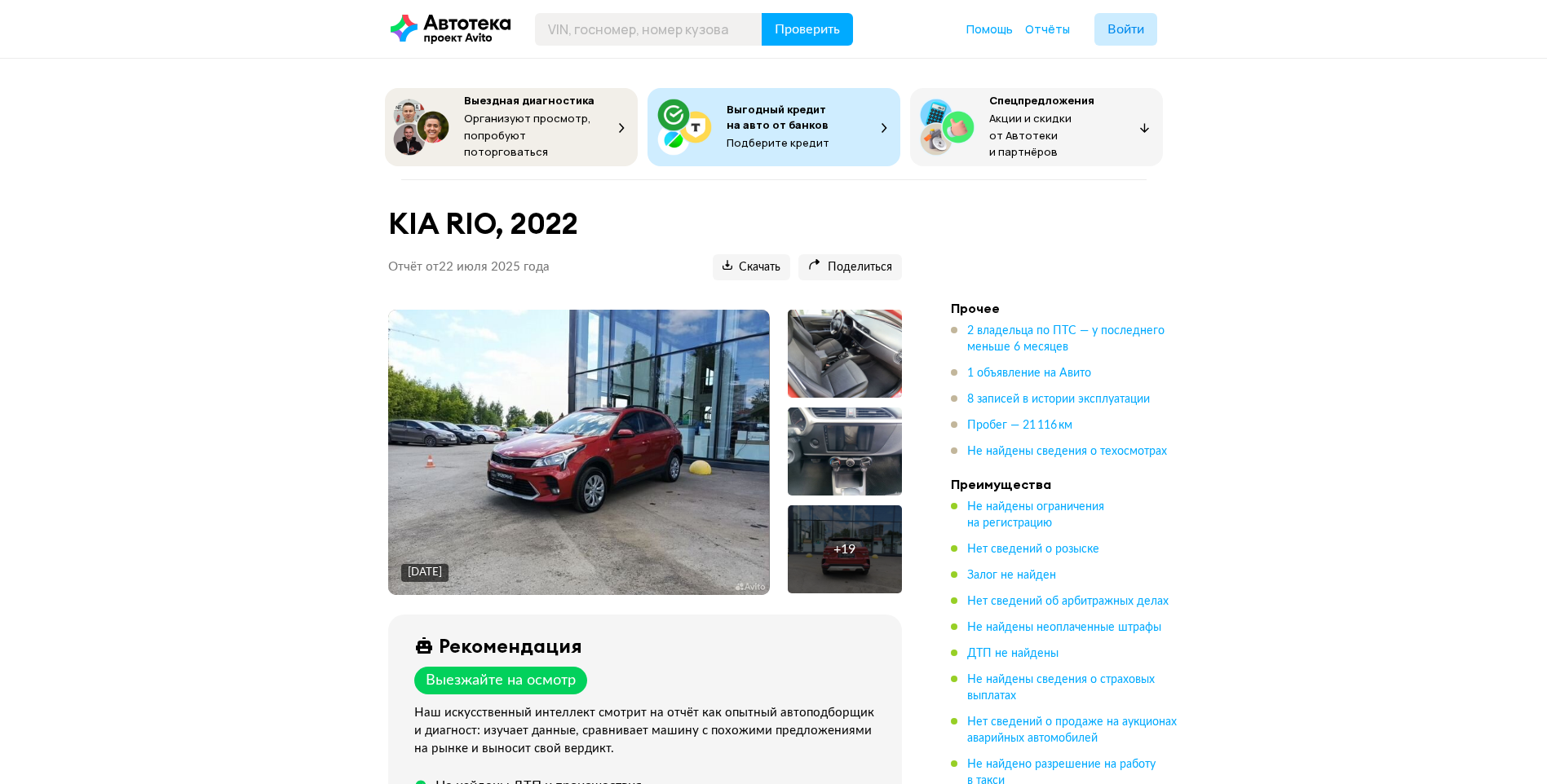
click at [612, 471] on img at bounding box center [579, 452] width 381 height 285
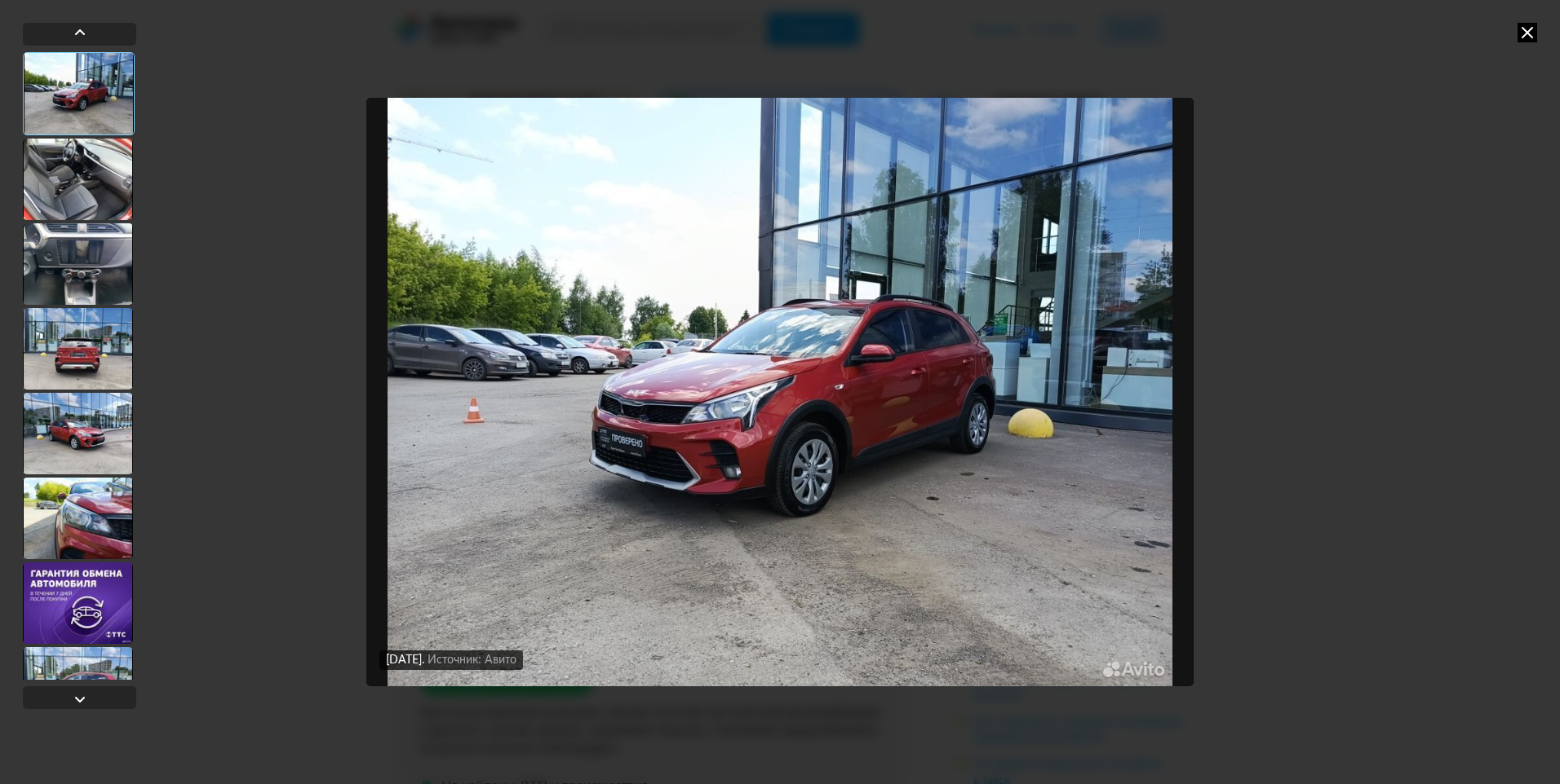
click at [1309, 413] on div "[DATE] Источник: Авито [DATE] Источник: Авито" at bounding box center [780, 392] width 1560 height 784
click at [1461, 375] on div "[DATE] Источник: Авито [DATE] Источник: Авито" at bounding box center [780, 392] width 1560 height 784
click at [75, 189] on div at bounding box center [78, 179] width 110 height 81
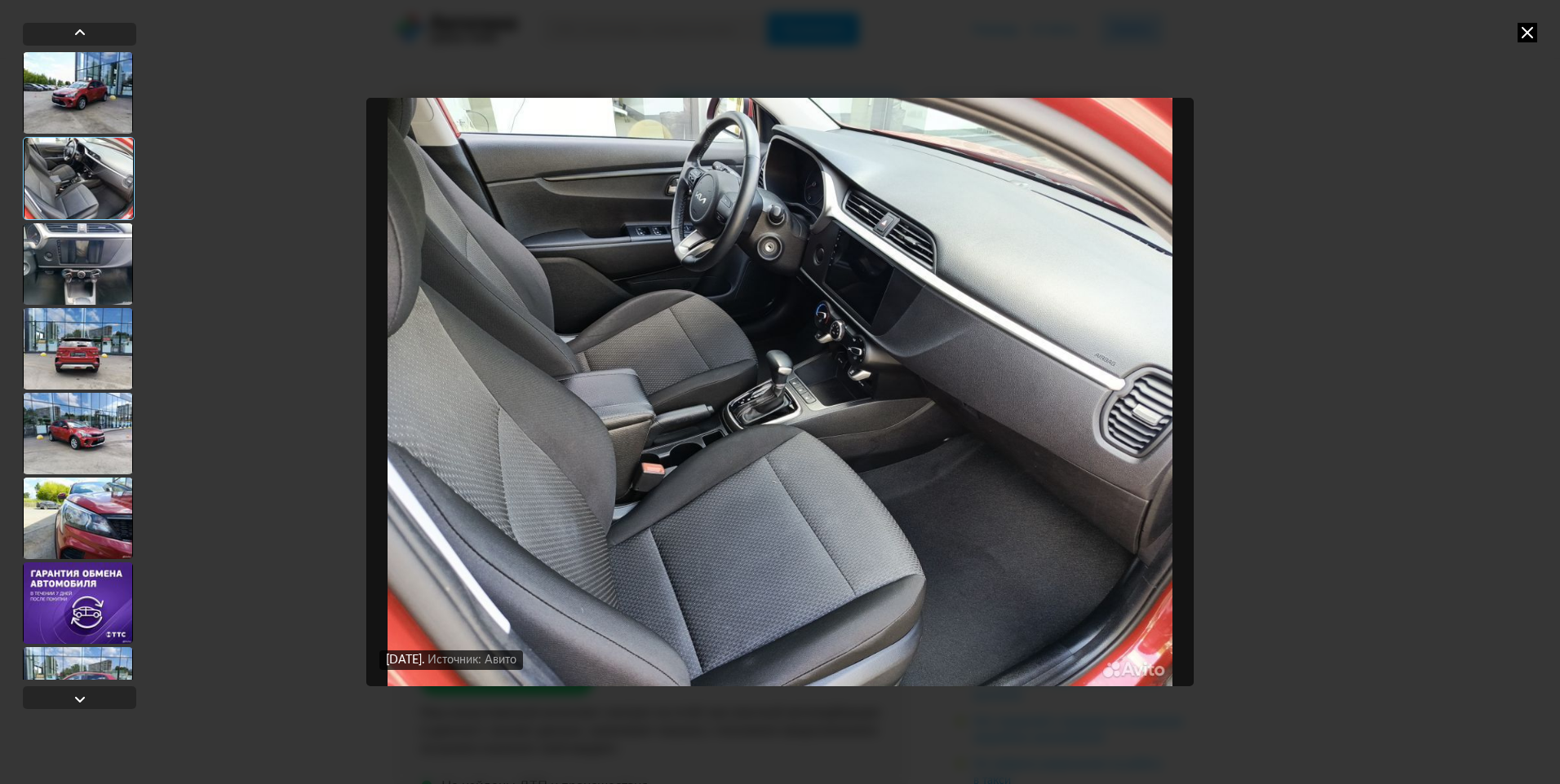
click at [93, 255] on div at bounding box center [78, 264] width 110 height 81
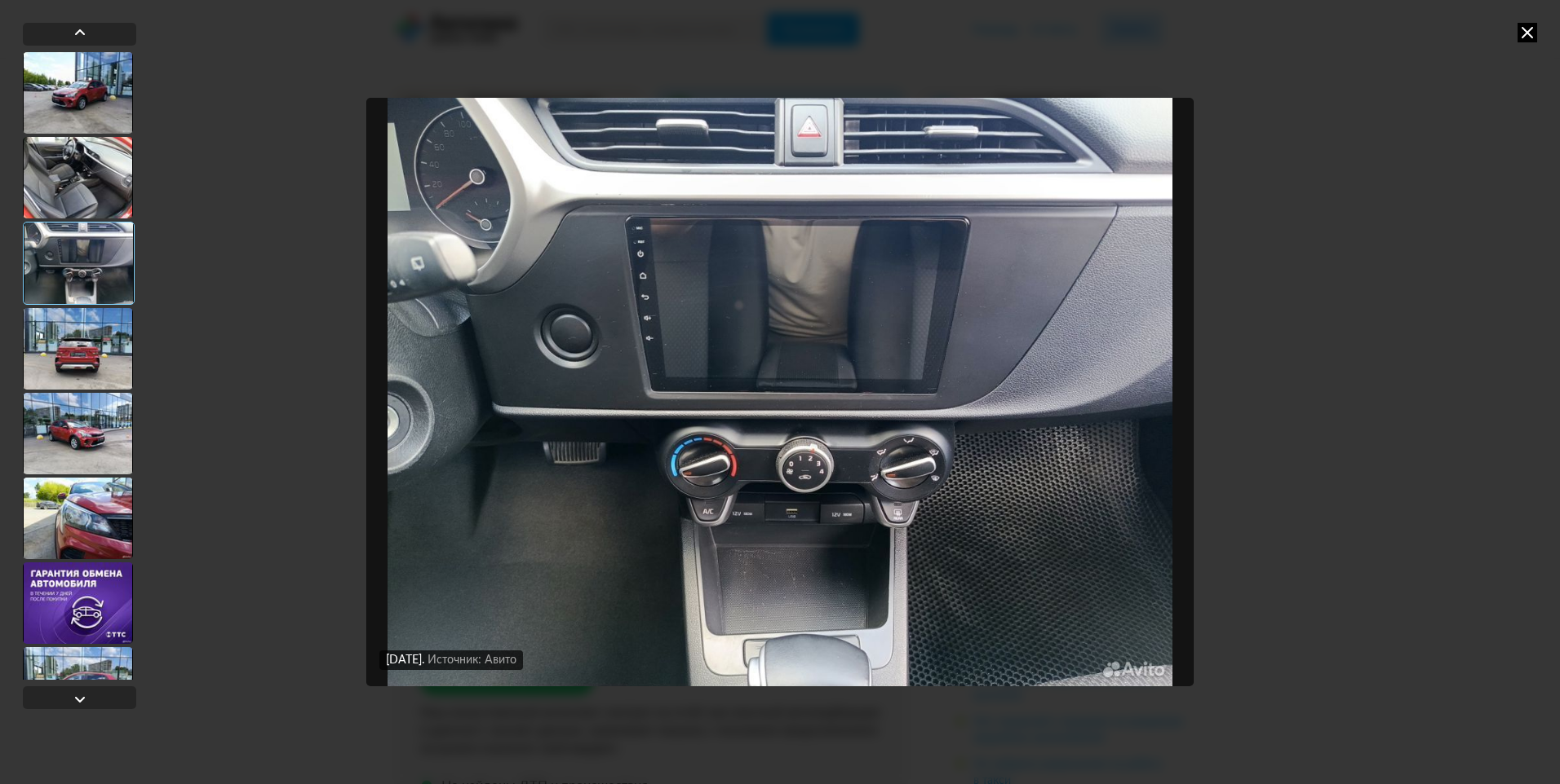
click at [97, 334] on div at bounding box center [78, 349] width 110 height 81
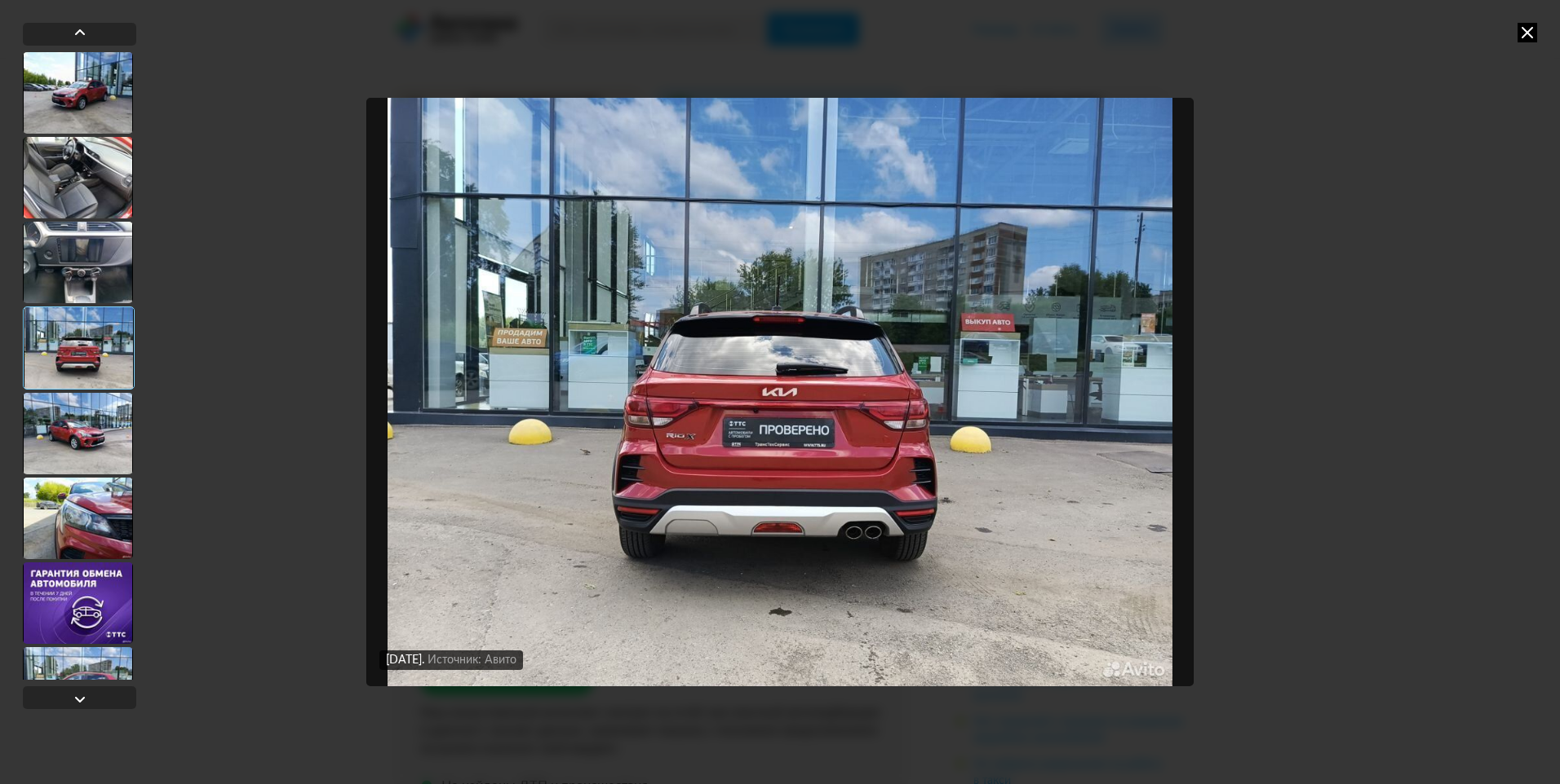
click at [100, 433] on div at bounding box center [78, 433] width 110 height 81
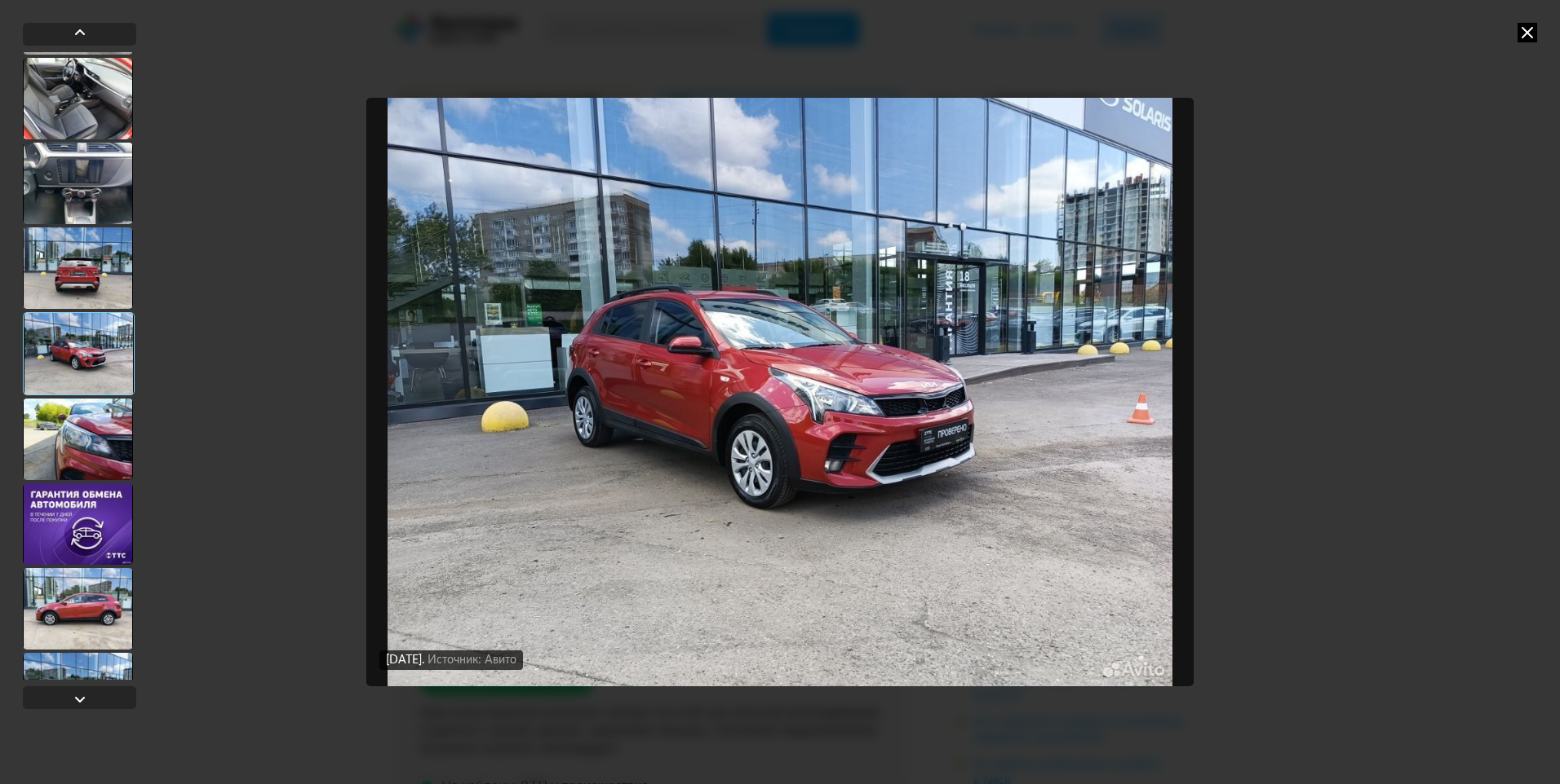
scroll to position [81, 0]
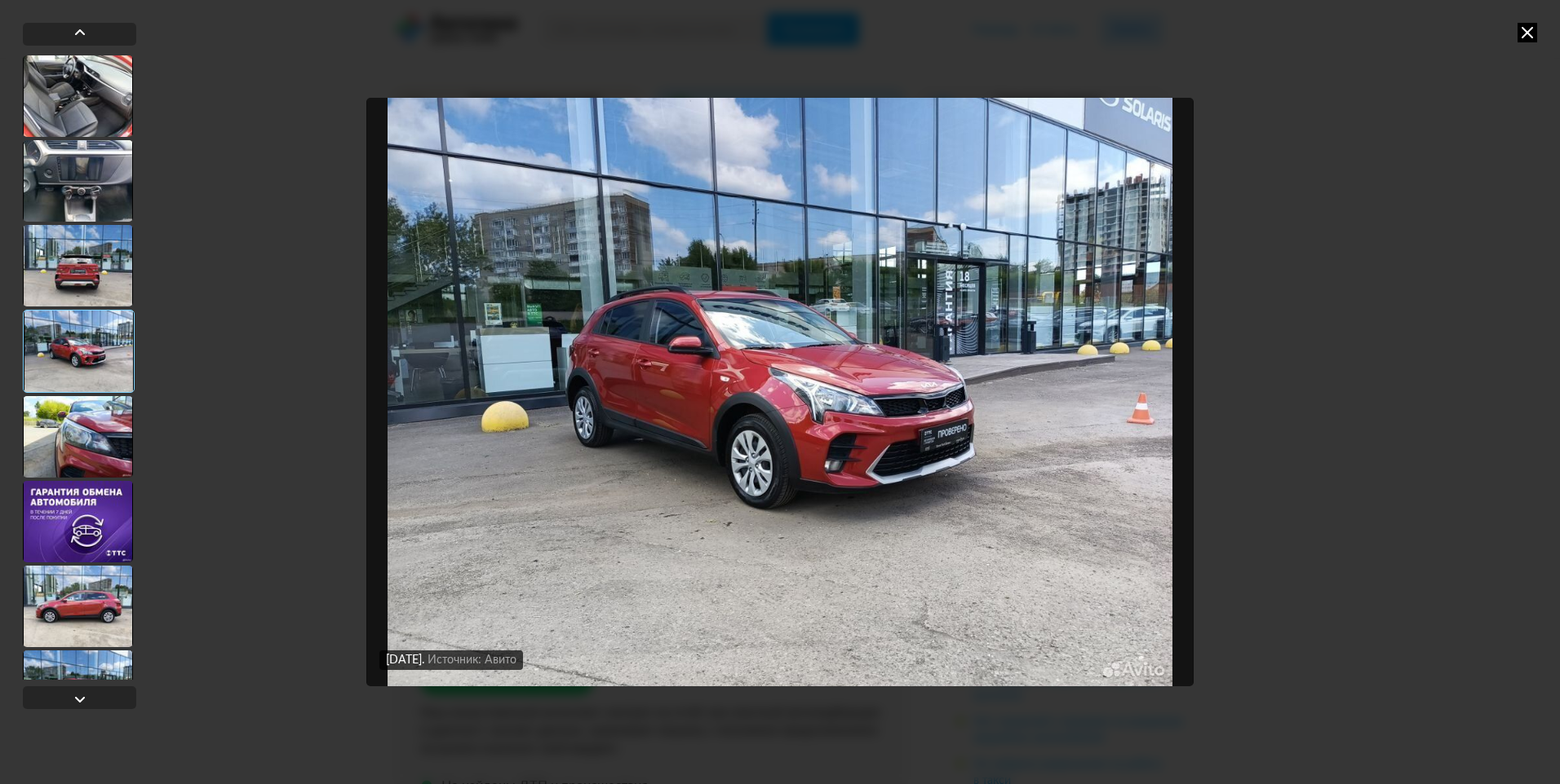
click at [97, 432] on div at bounding box center [78, 437] width 110 height 81
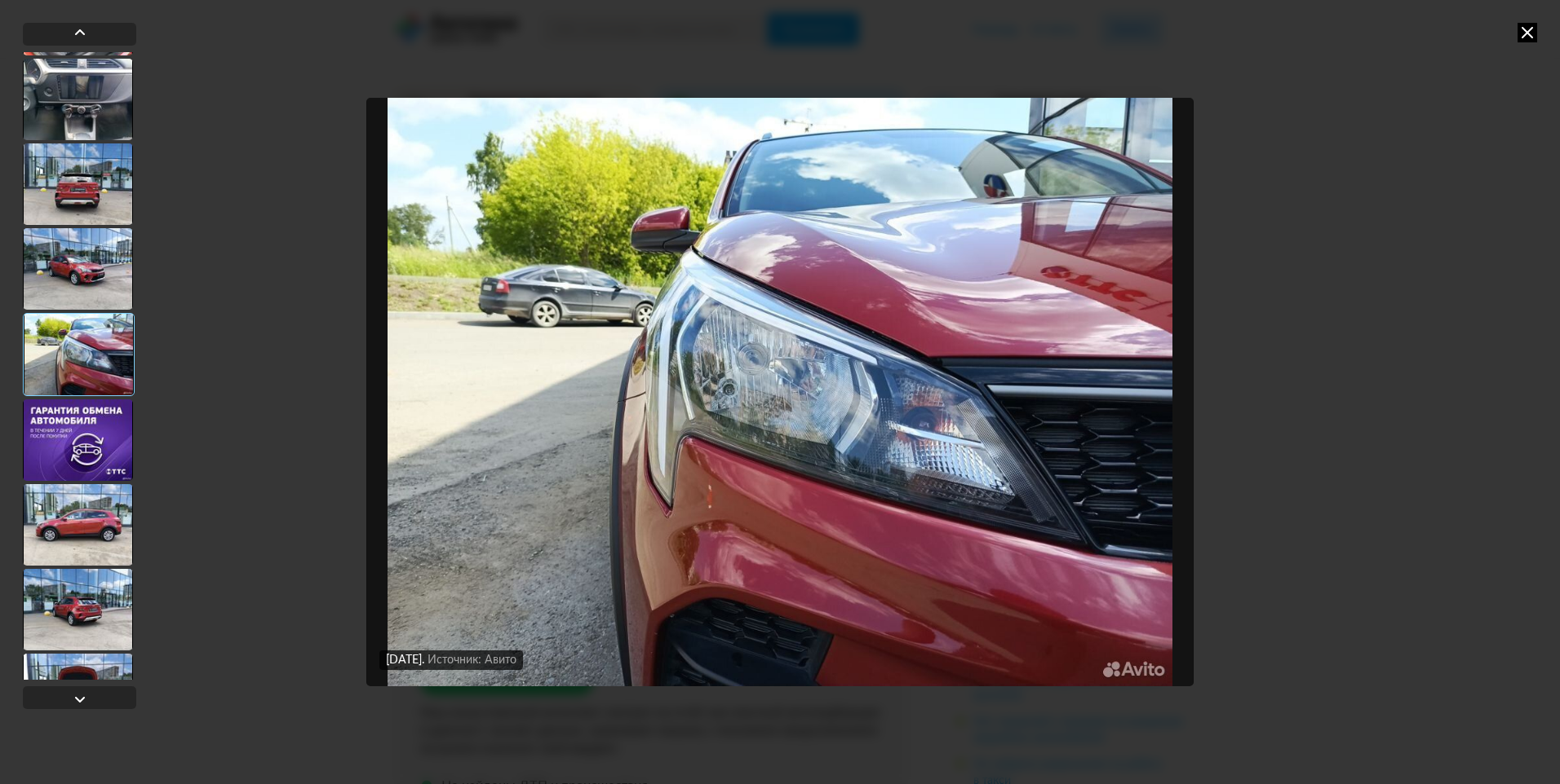
click at [97, 432] on div at bounding box center [78, 440] width 110 height 81
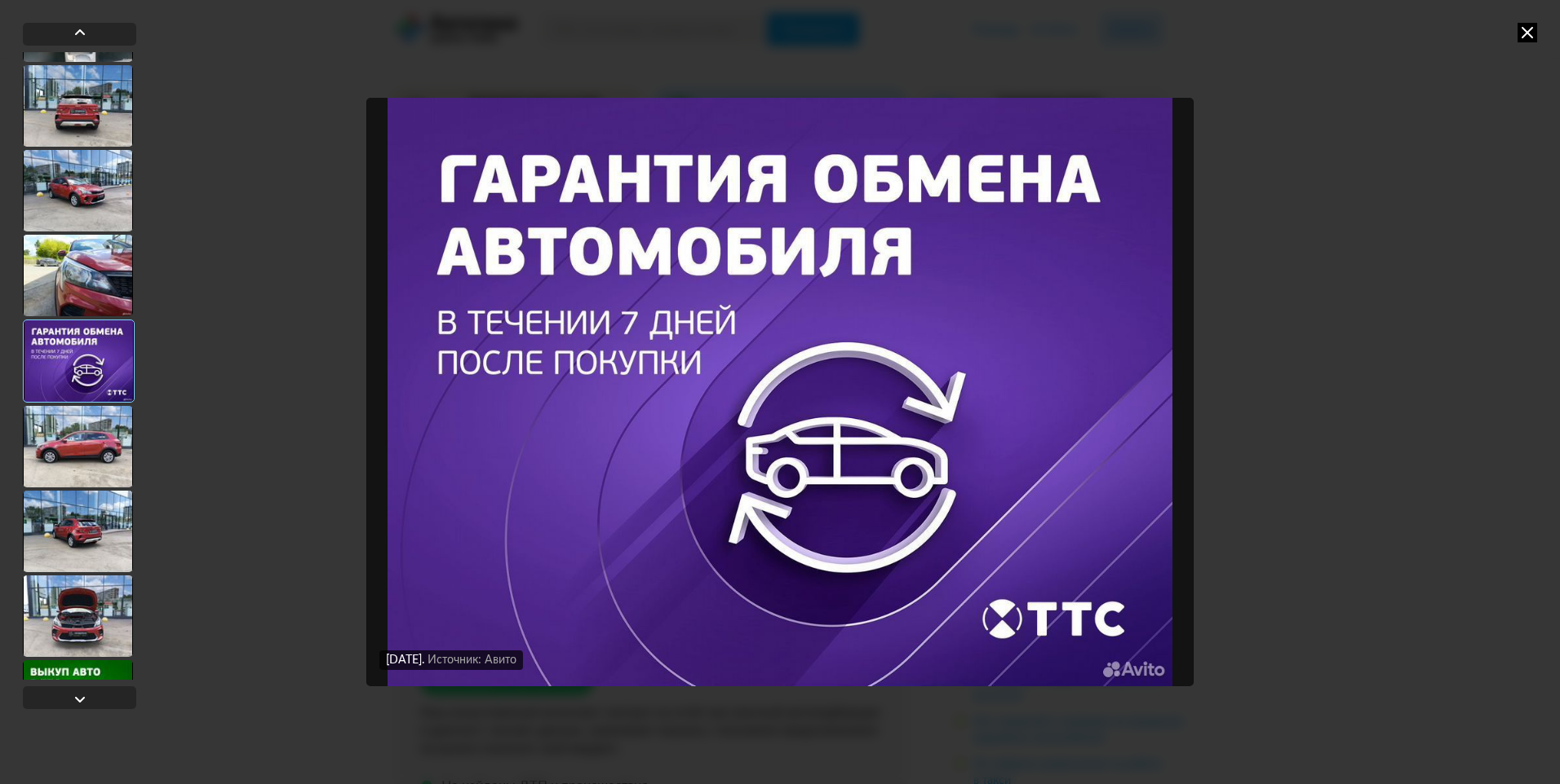
scroll to position [244, 0]
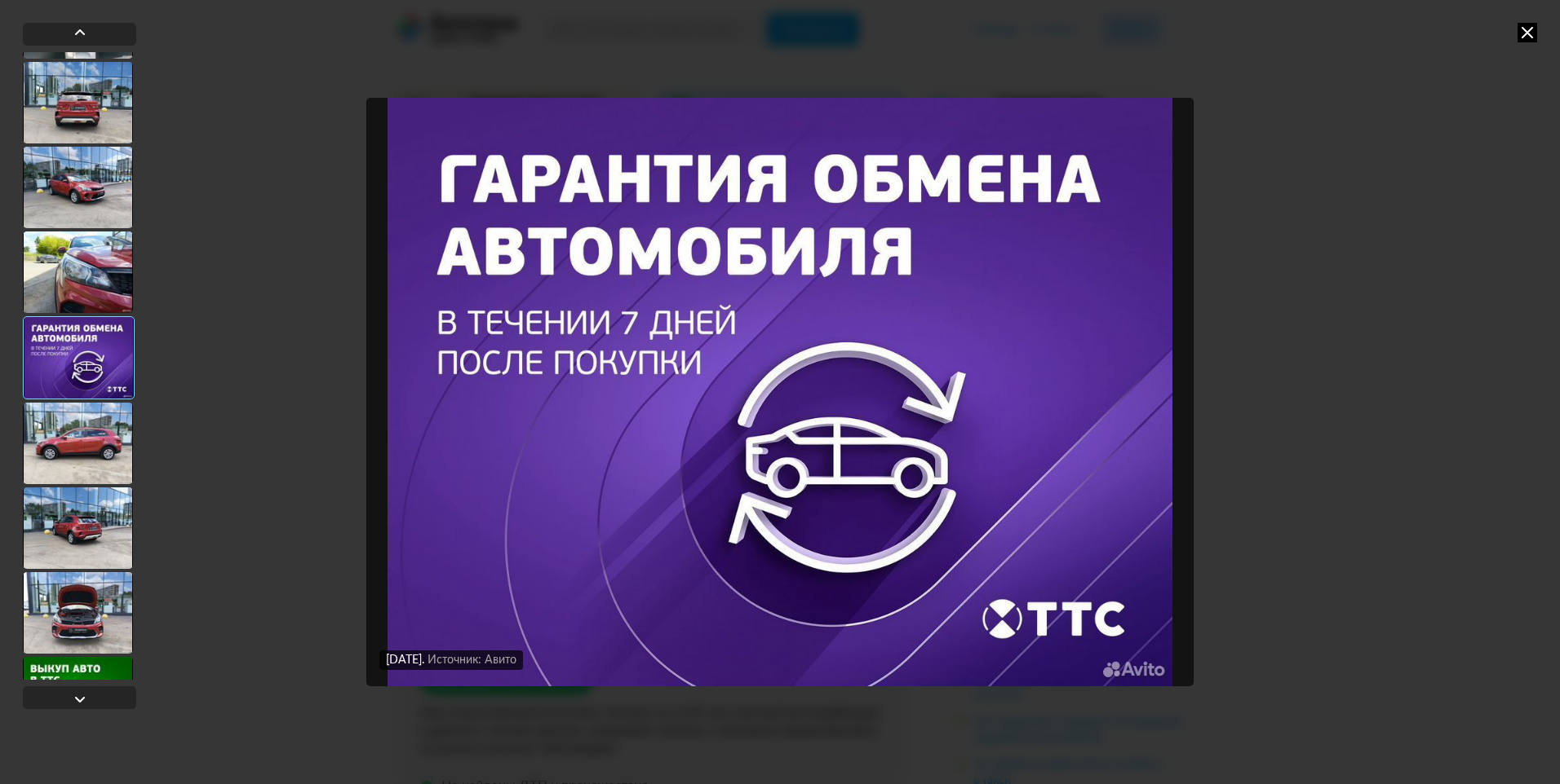
click at [97, 432] on div at bounding box center [78, 443] width 110 height 81
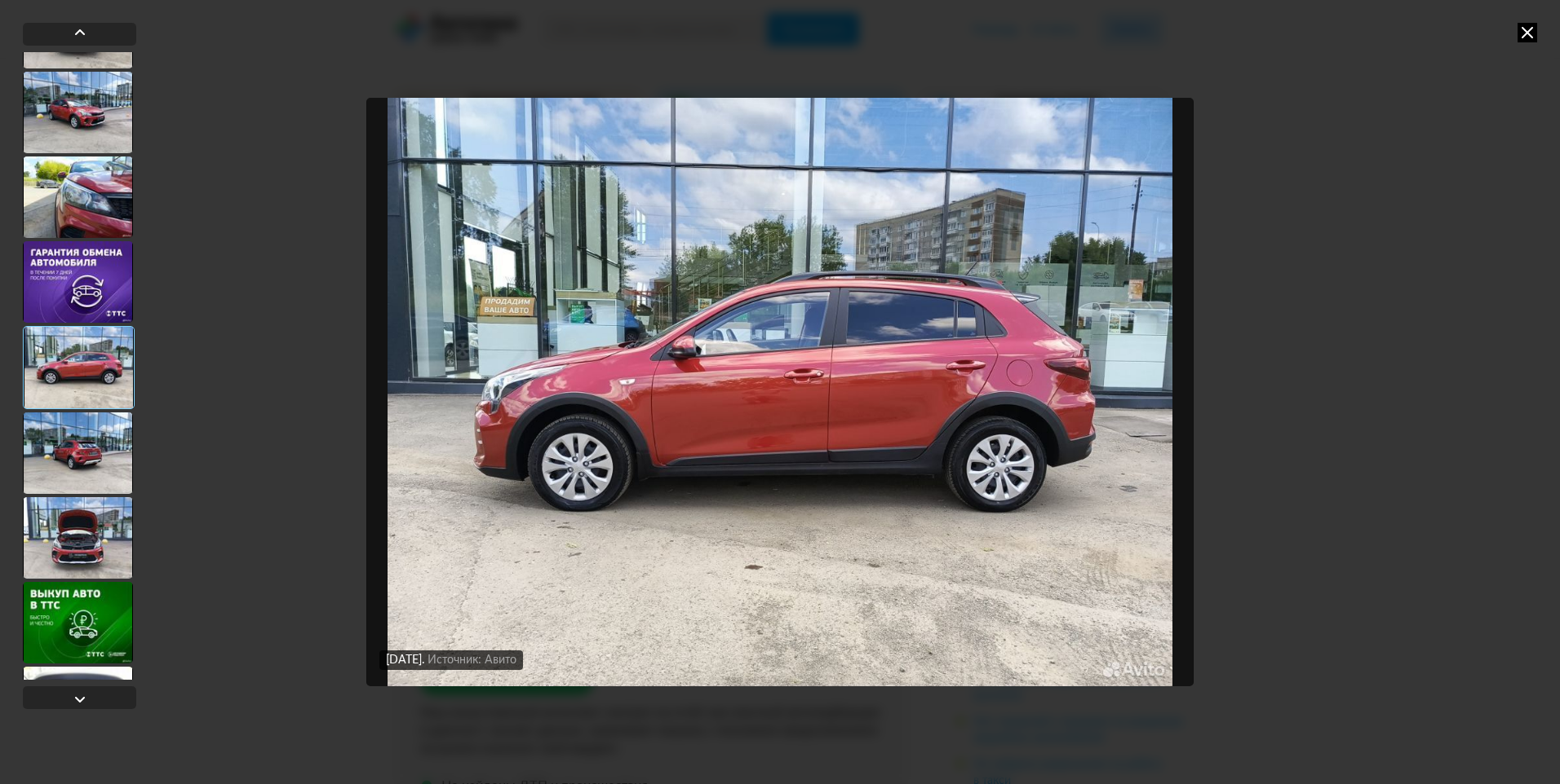
scroll to position [326, 0]
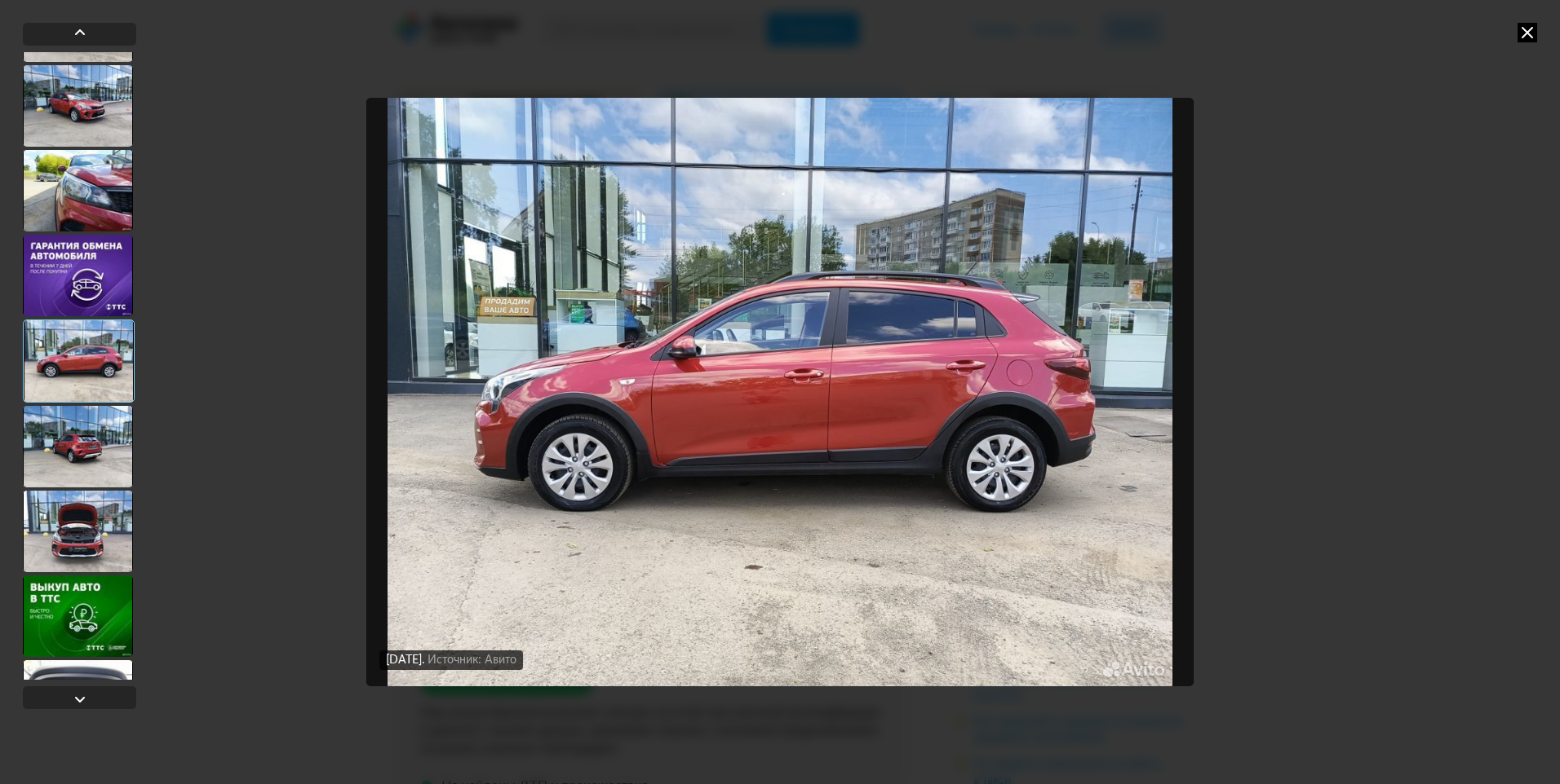
click at [97, 432] on div at bounding box center [78, 447] width 110 height 81
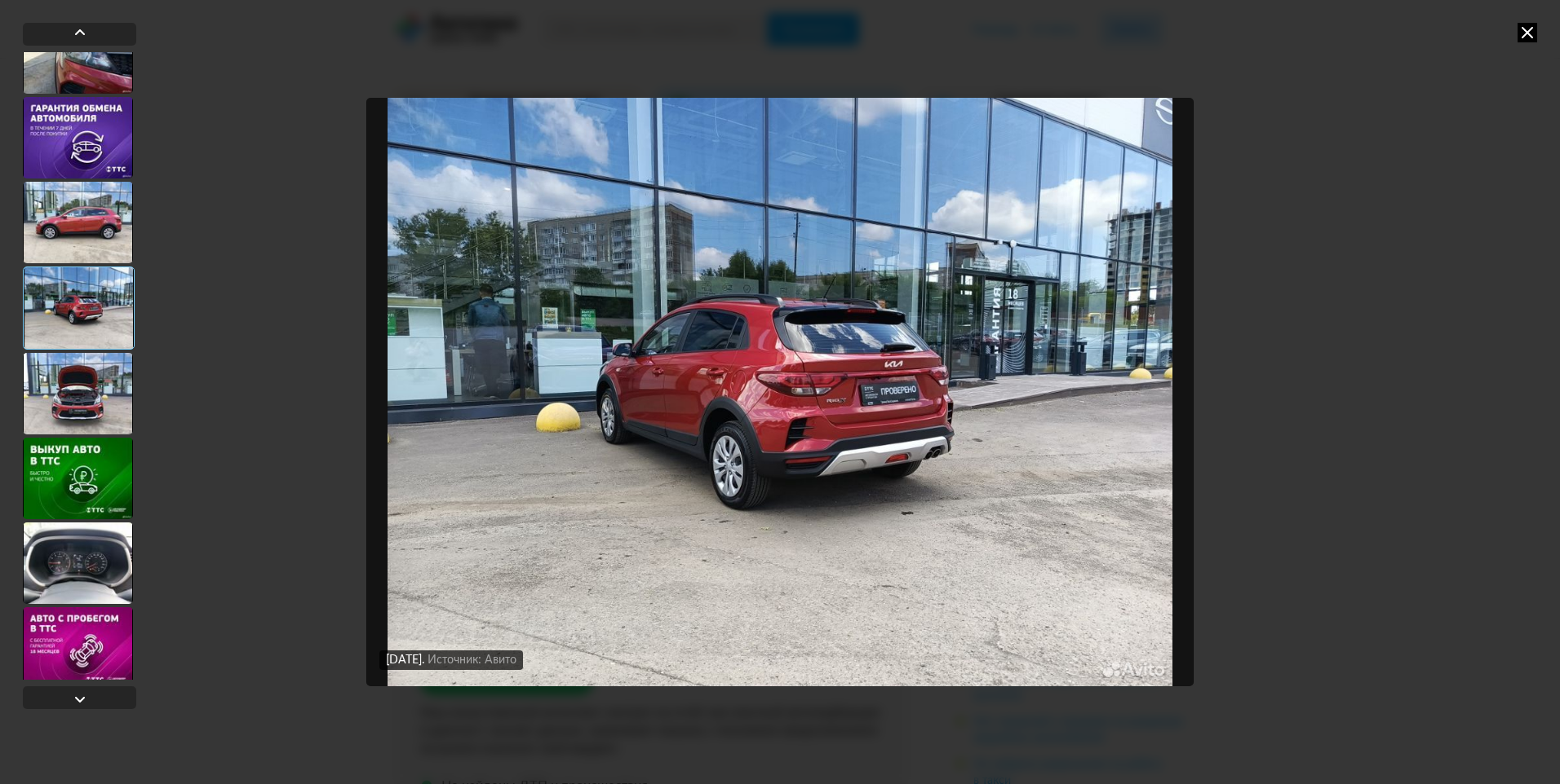
scroll to position [489, 0]
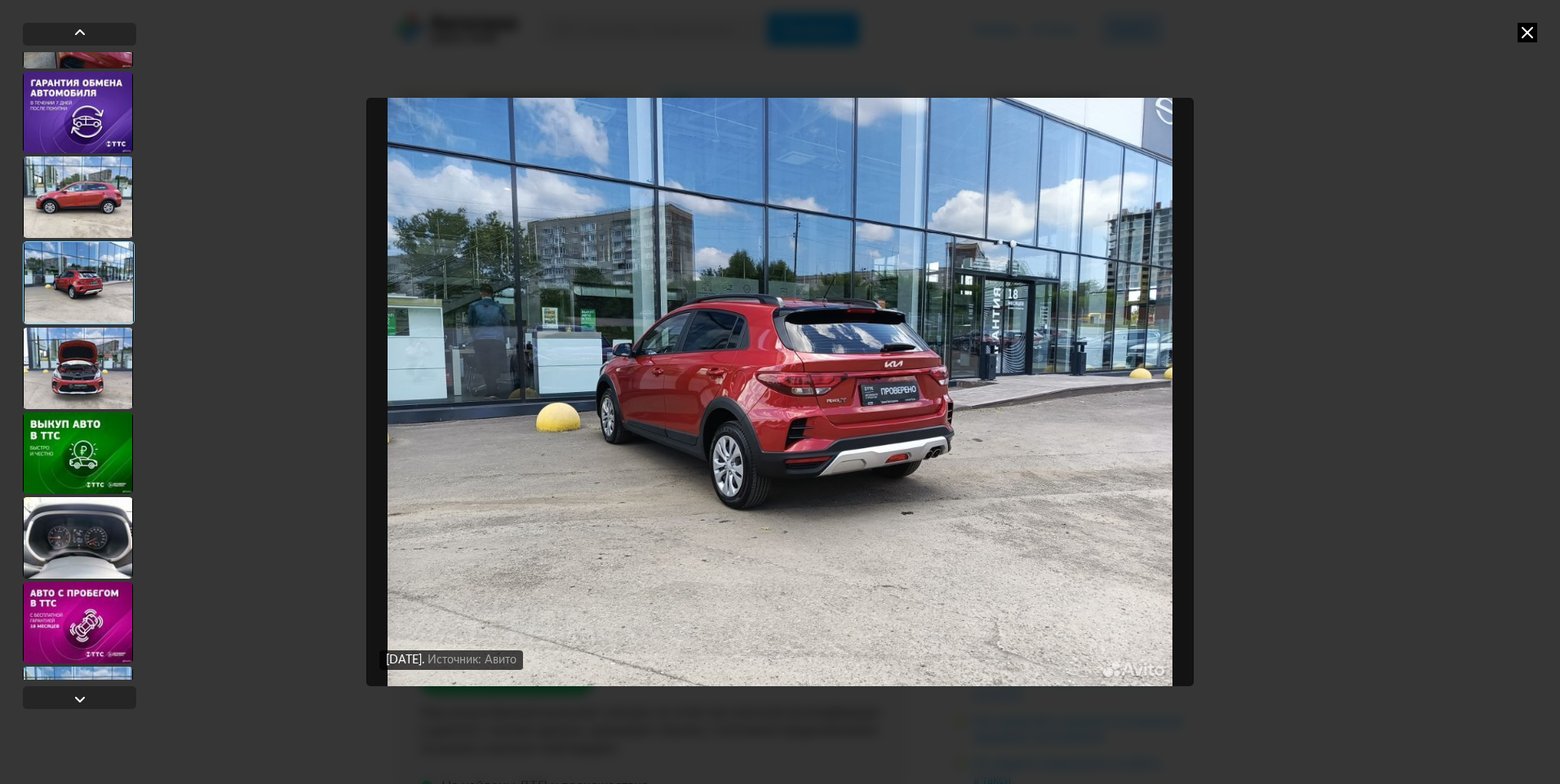
click at [97, 432] on div at bounding box center [78, 453] width 110 height 81
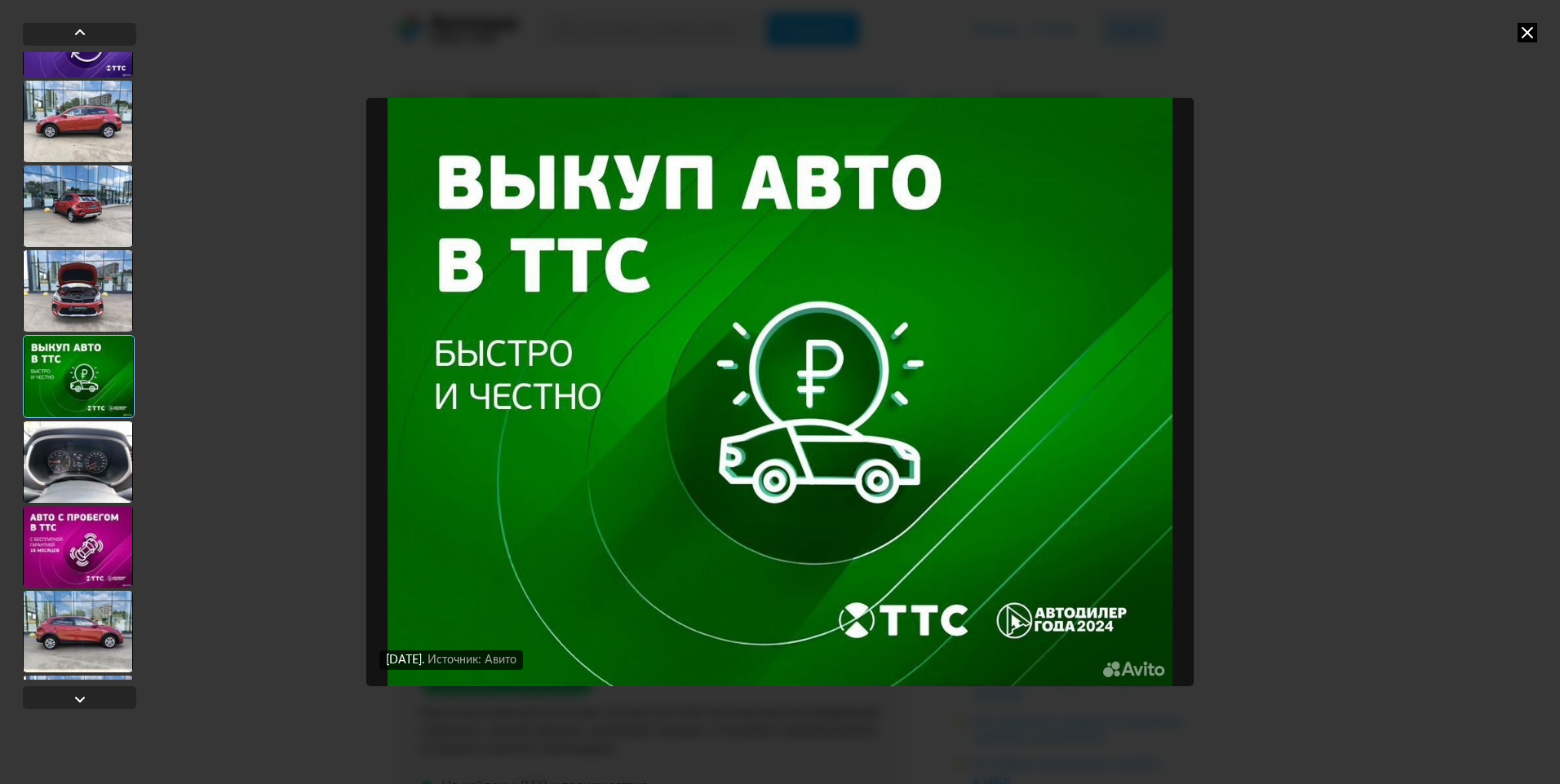
scroll to position [570, 0]
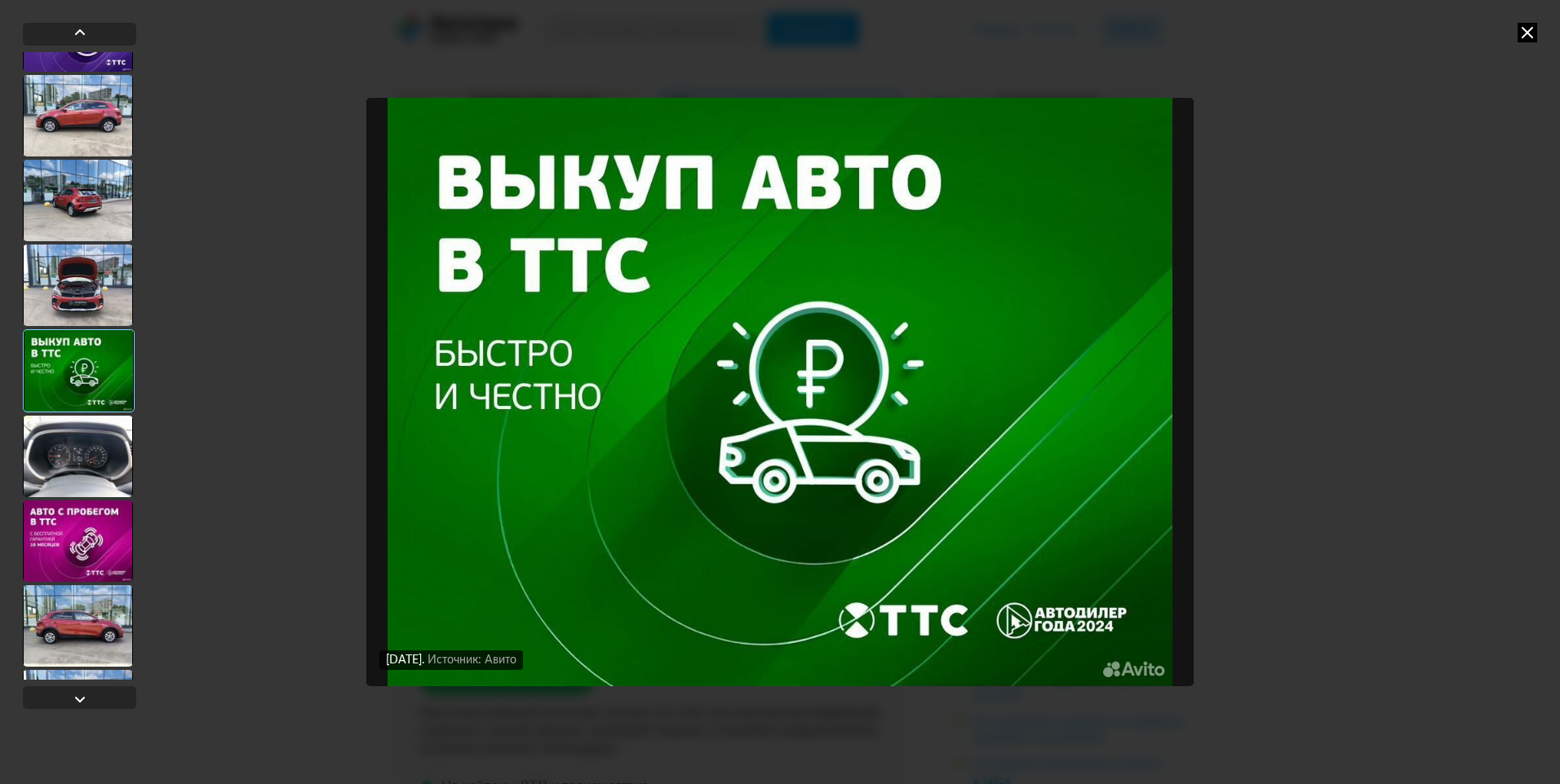
click at [97, 432] on div at bounding box center [78, 456] width 110 height 81
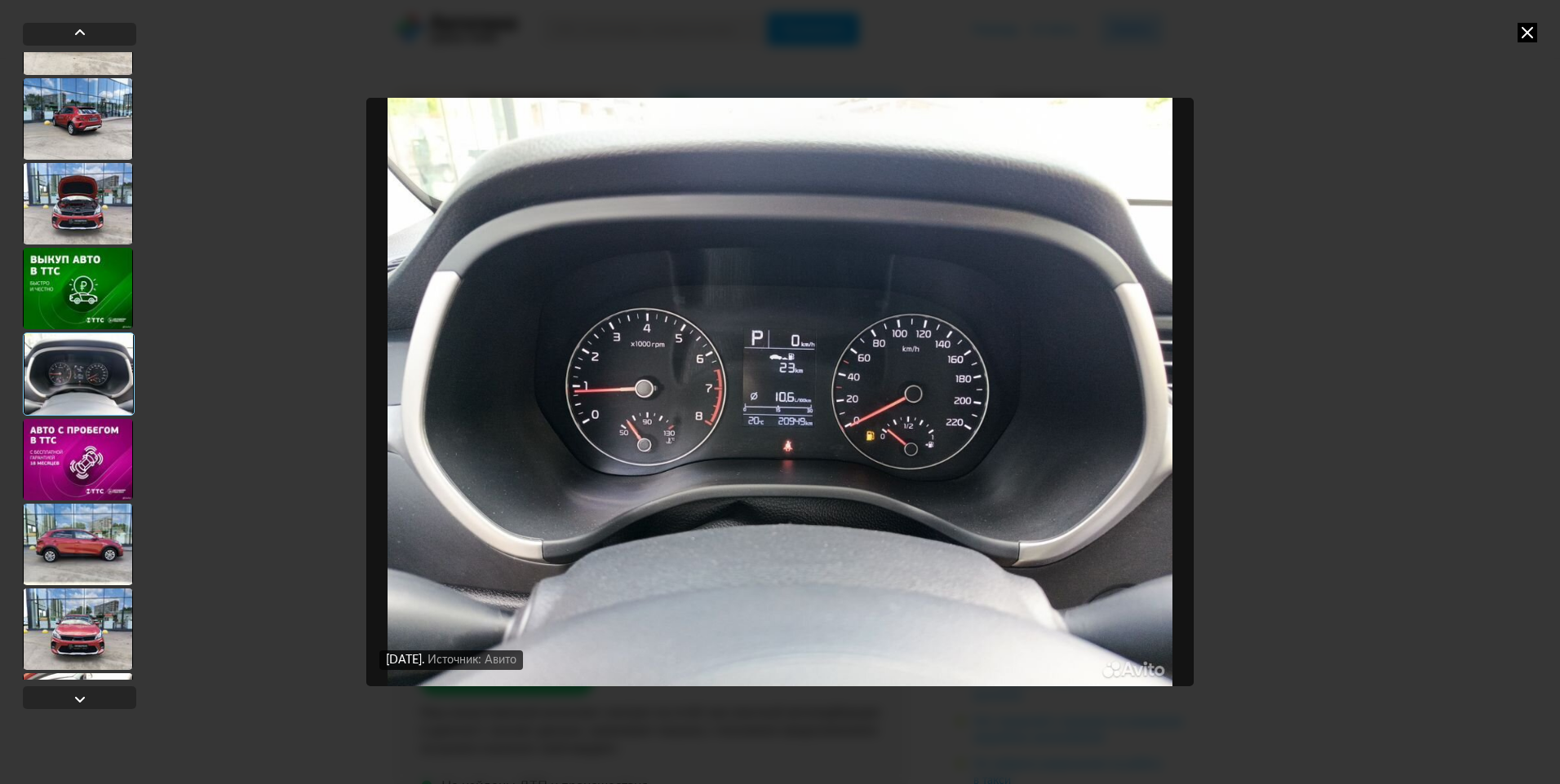
click at [97, 432] on div at bounding box center [78, 460] width 110 height 81
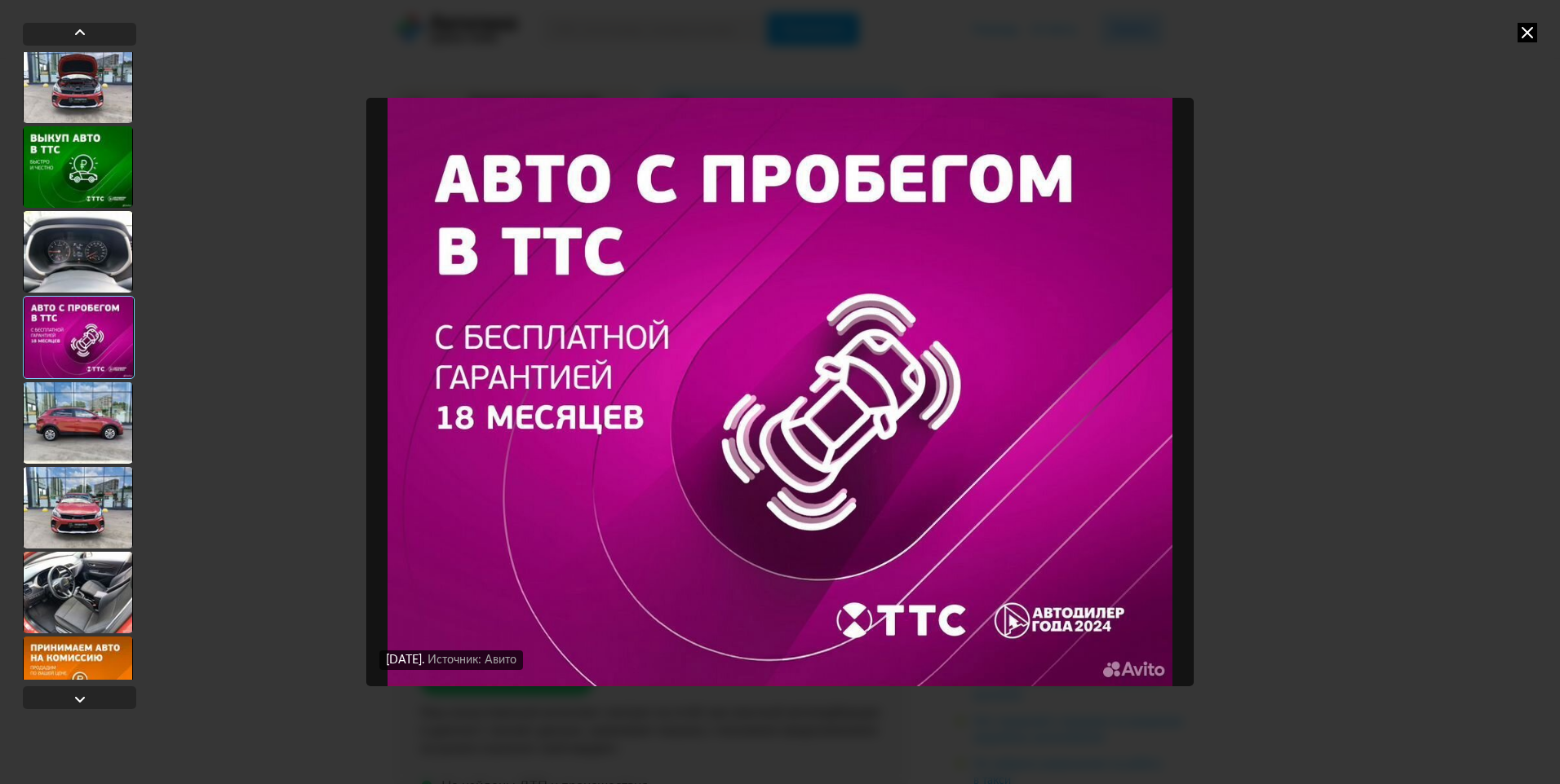
scroll to position [815, 0]
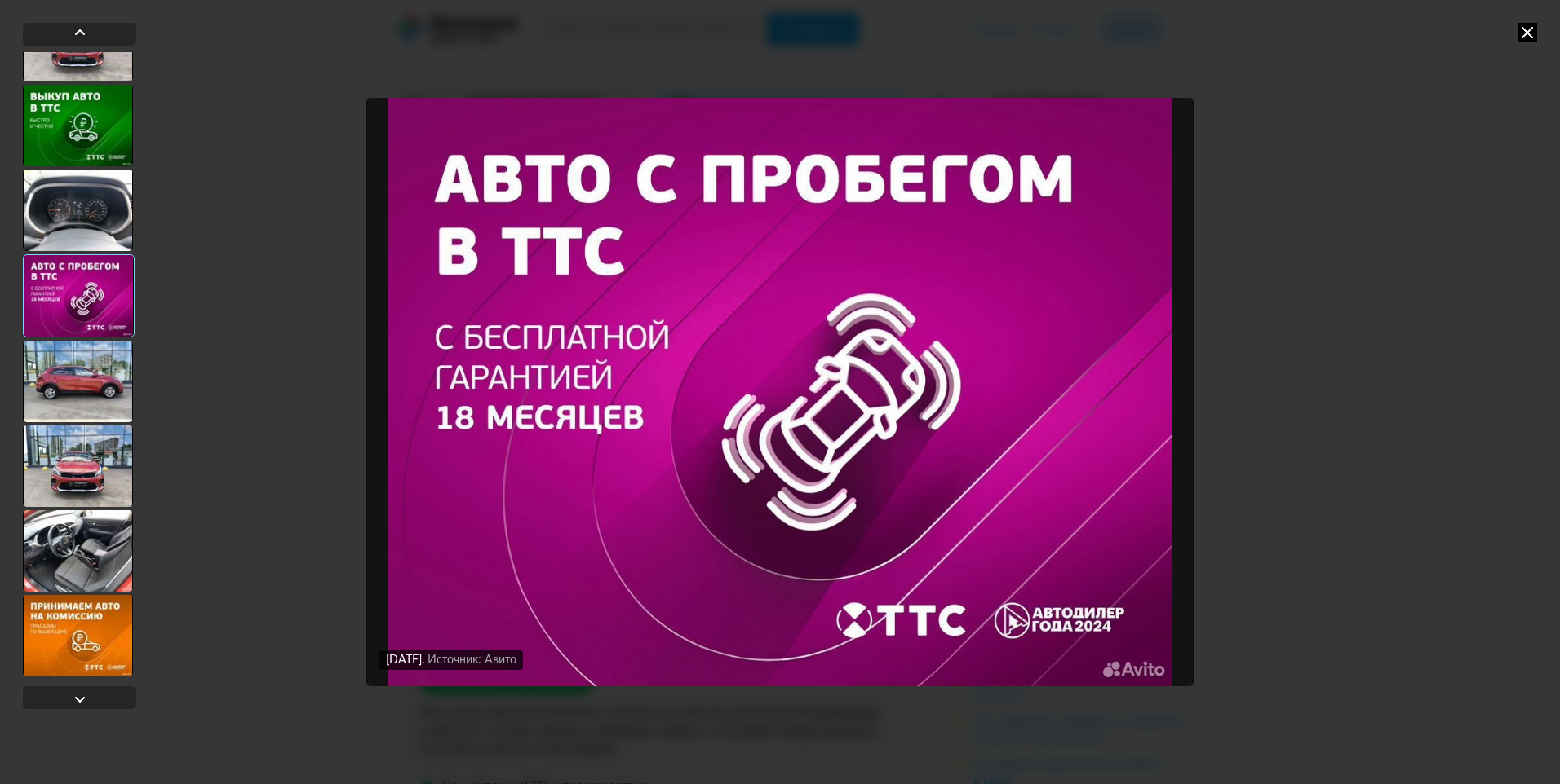
click at [85, 405] on div at bounding box center [78, 382] width 110 height 81
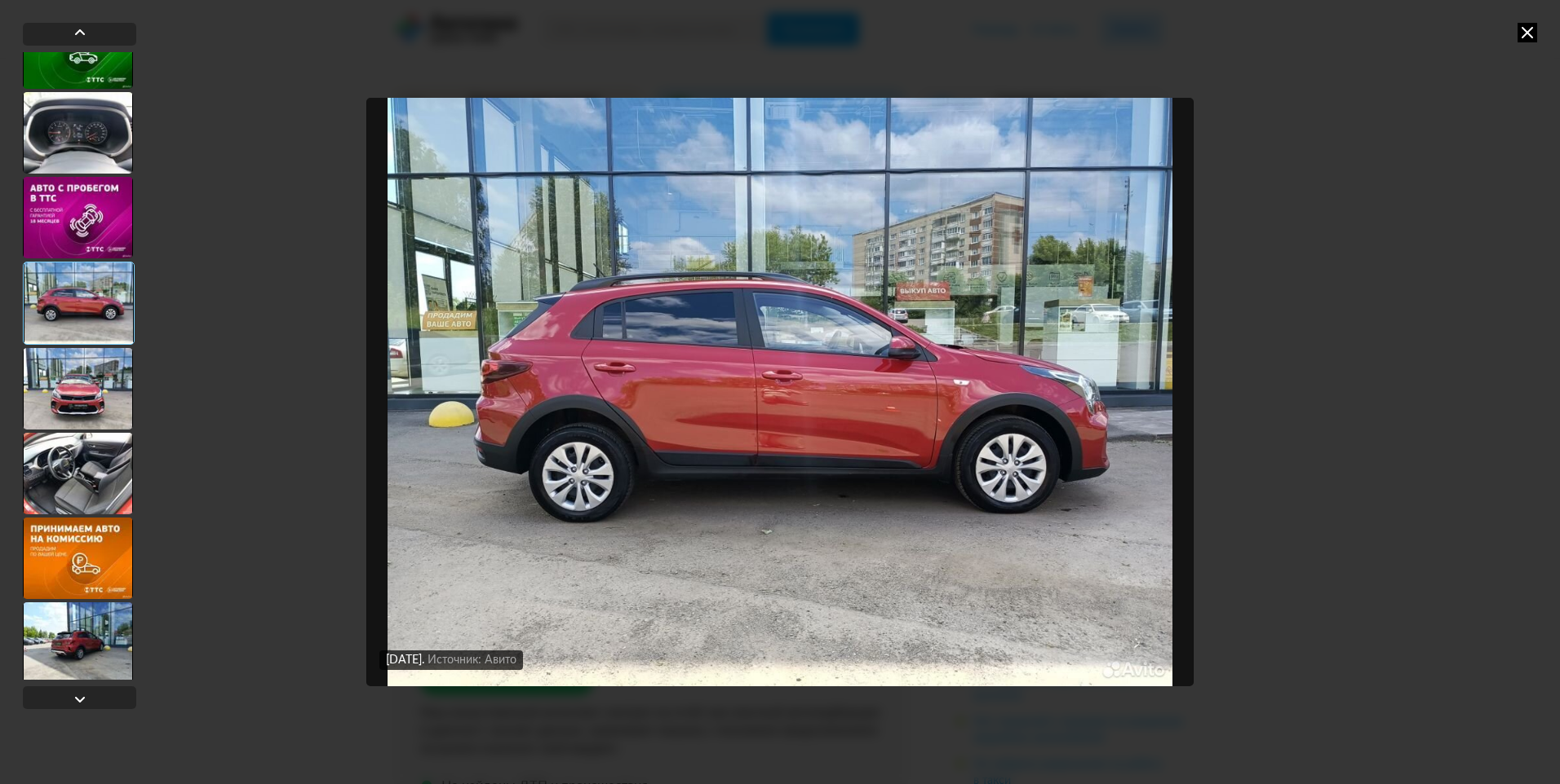
scroll to position [897, 0]
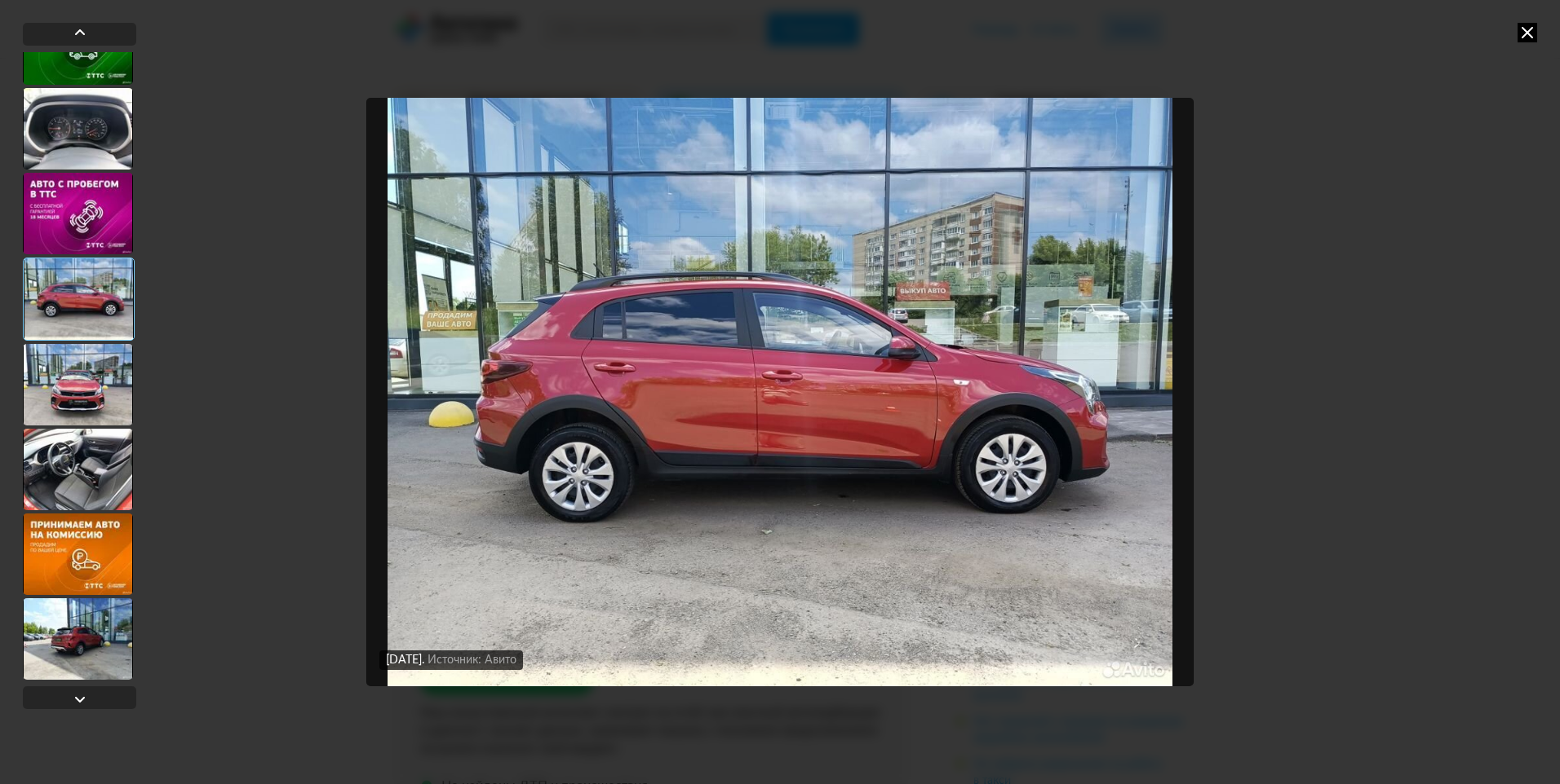
click at [85, 405] on div at bounding box center [78, 385] width 110 height 81
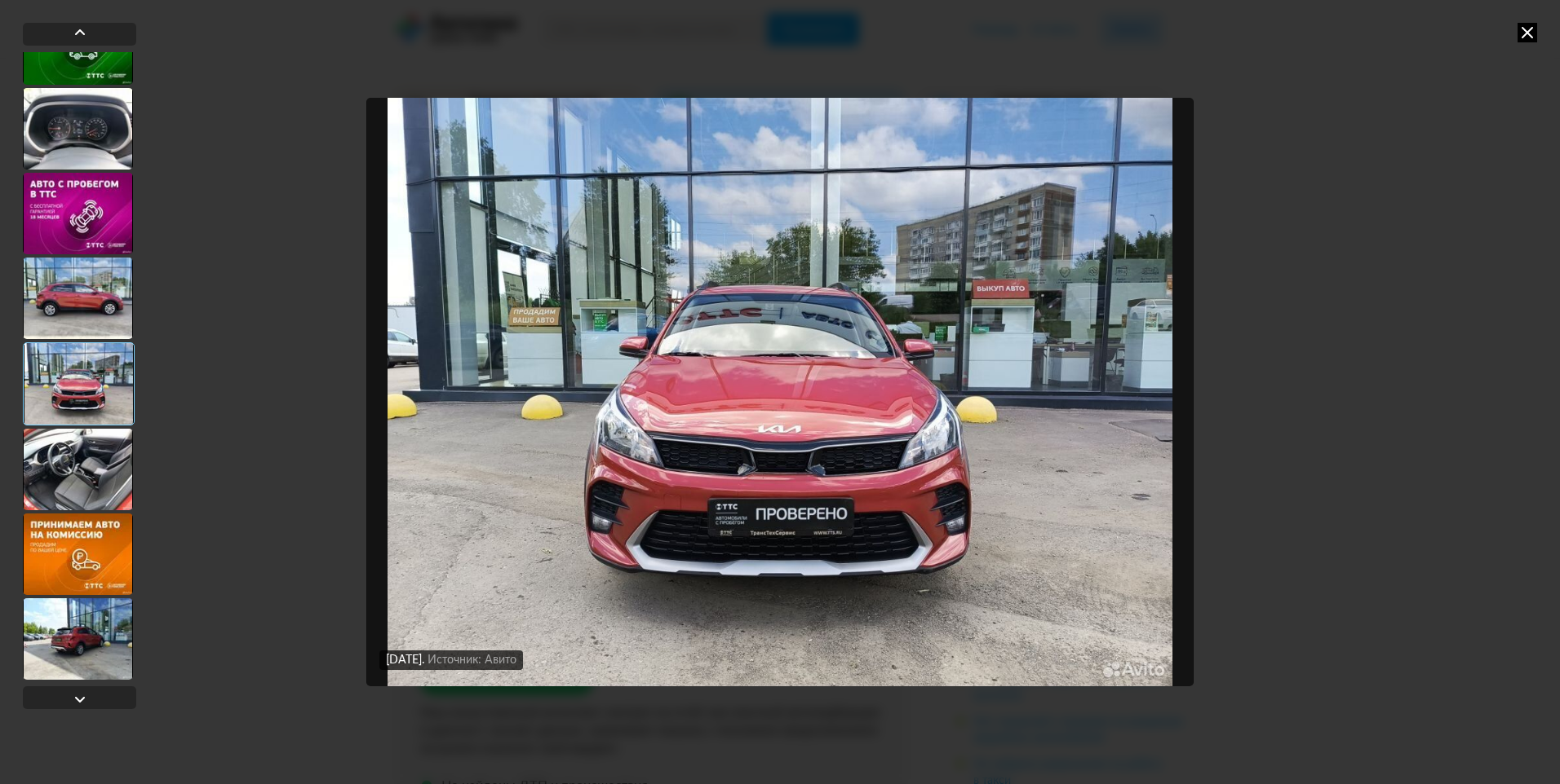
click at [94, 439] on div at bounding box center [78, 470] width 110 height 81
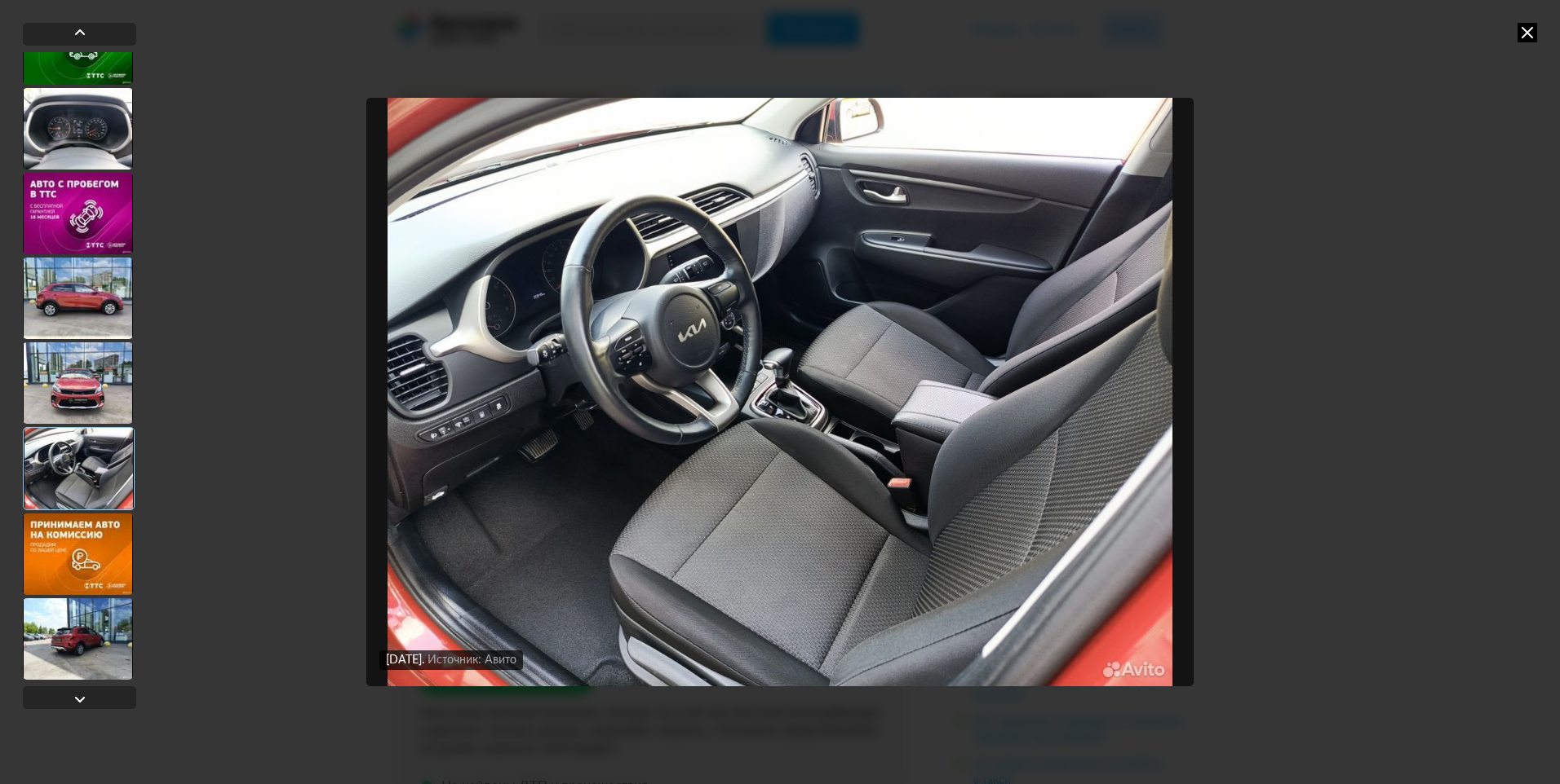
click at [96, 520] on div at bounding box center [78, 554] width 110 height 81
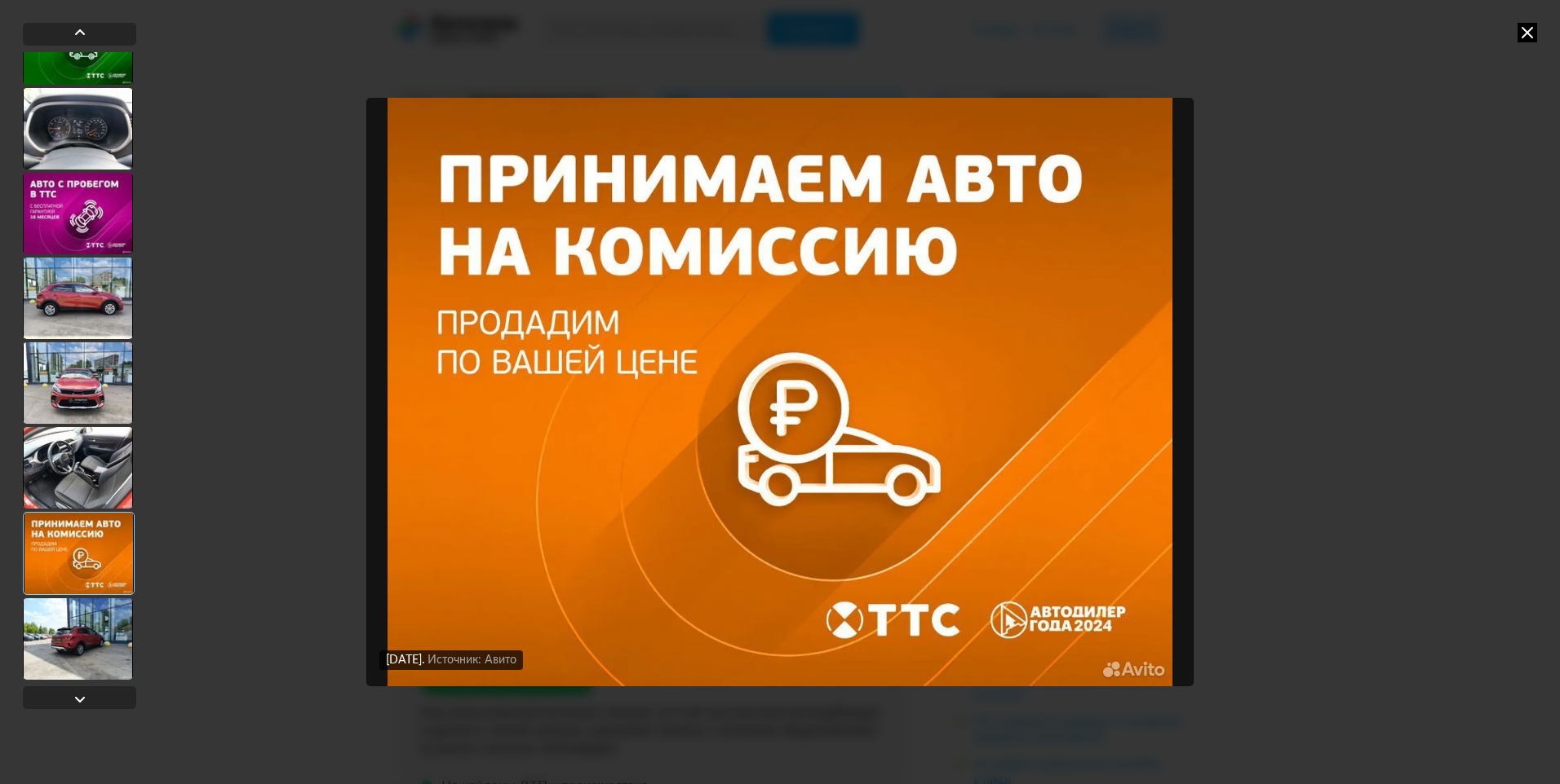
click at [98, 463] on div at bounding box center [78, 468] width 110 height 81
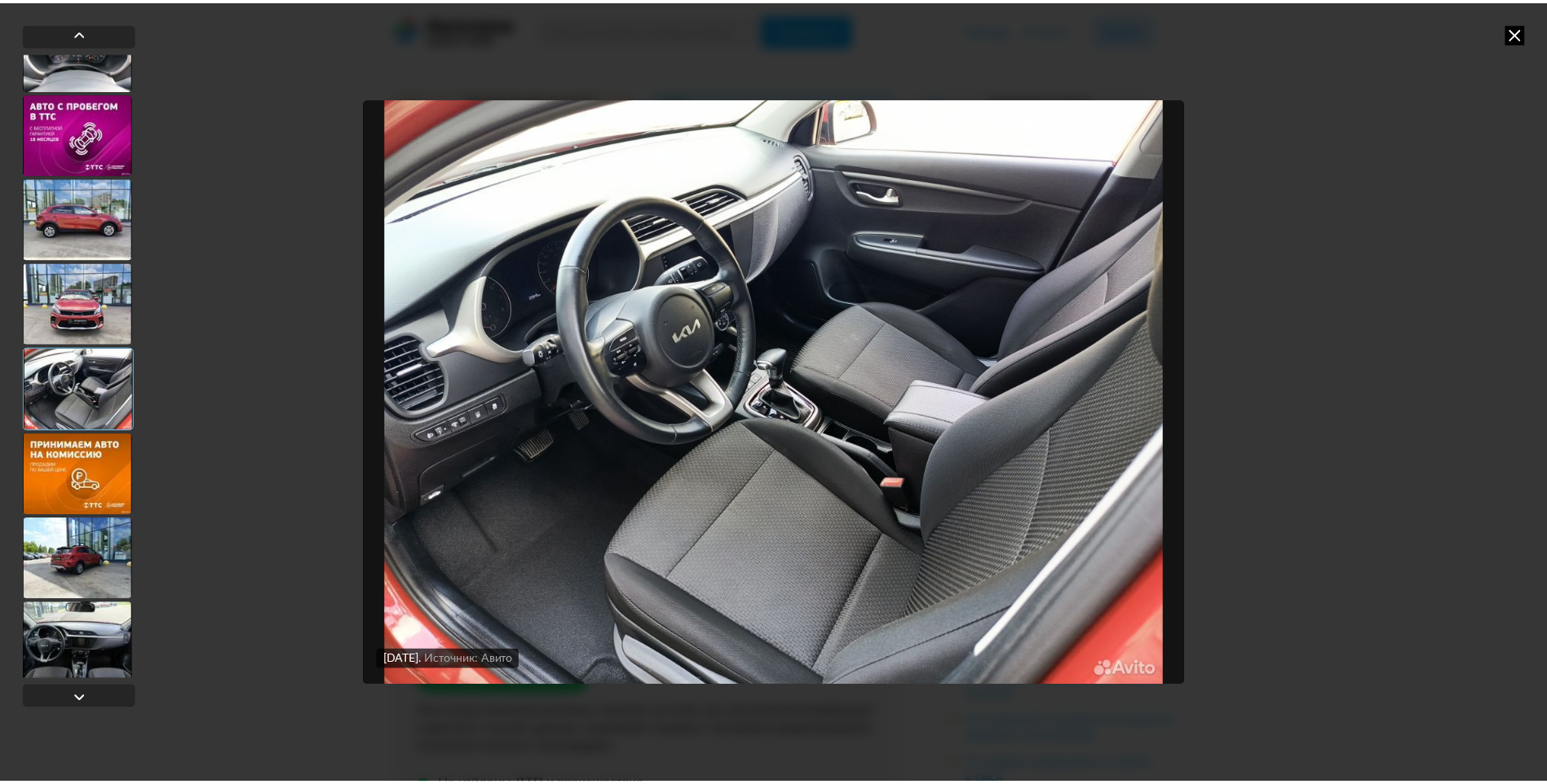
scroll to position [979, 0]
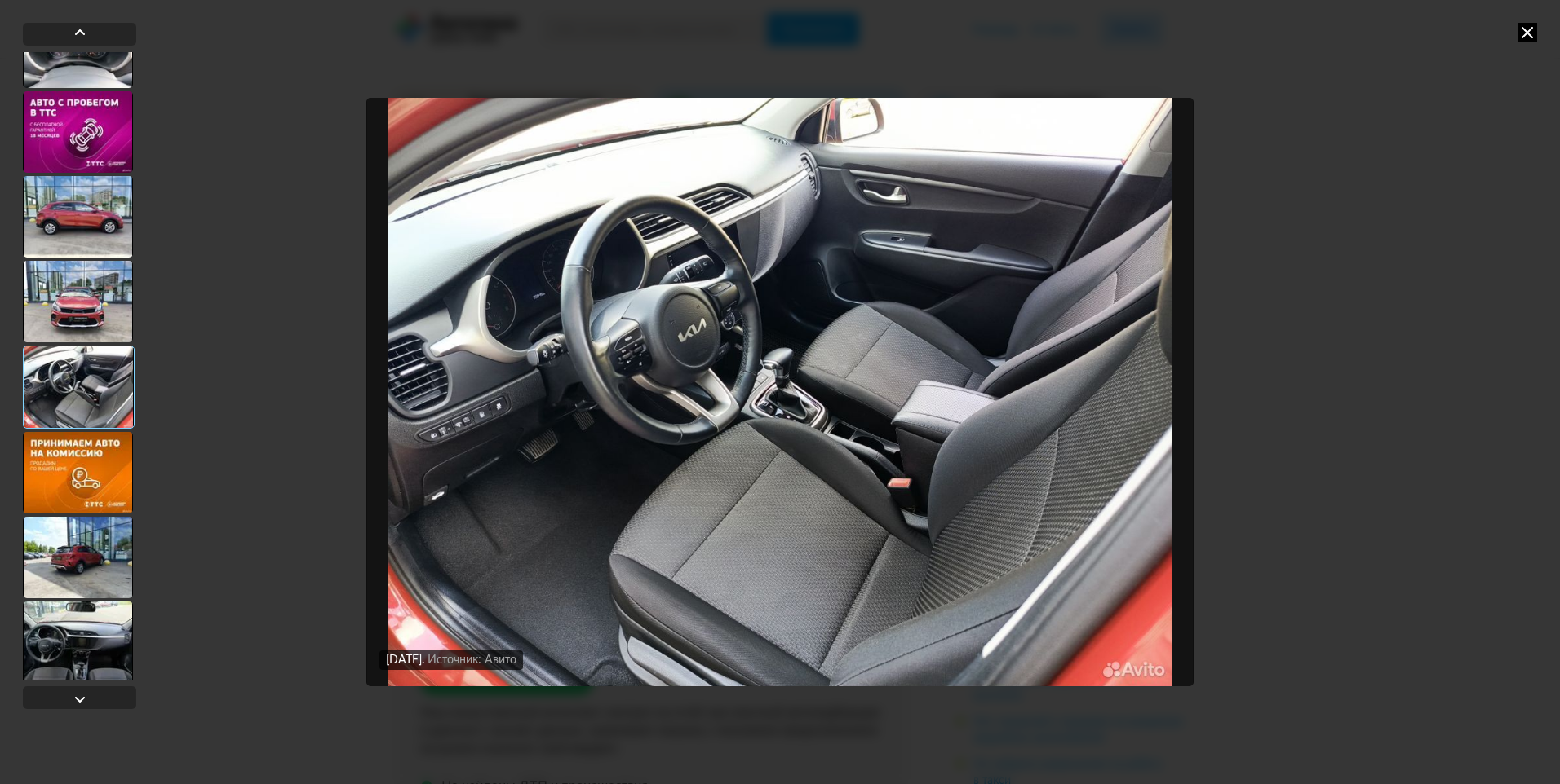
click at [1526, 41] on icon at bounding box center [1527, 33] width 20 height 20
